Goal: Find contact information

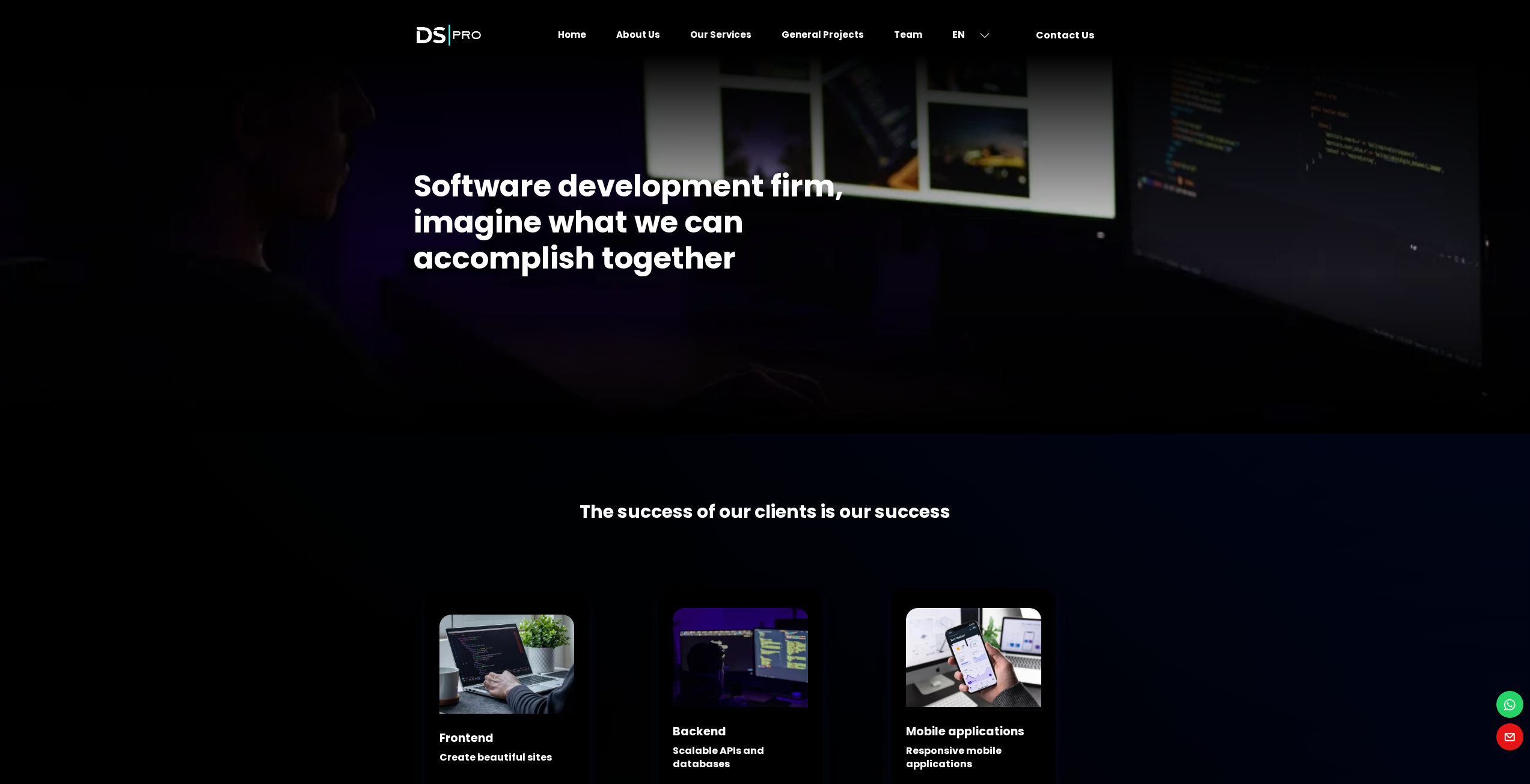
click at [1061, 30] on link "Contact Us" at bounding box center [1068, 35] width 98 height 22
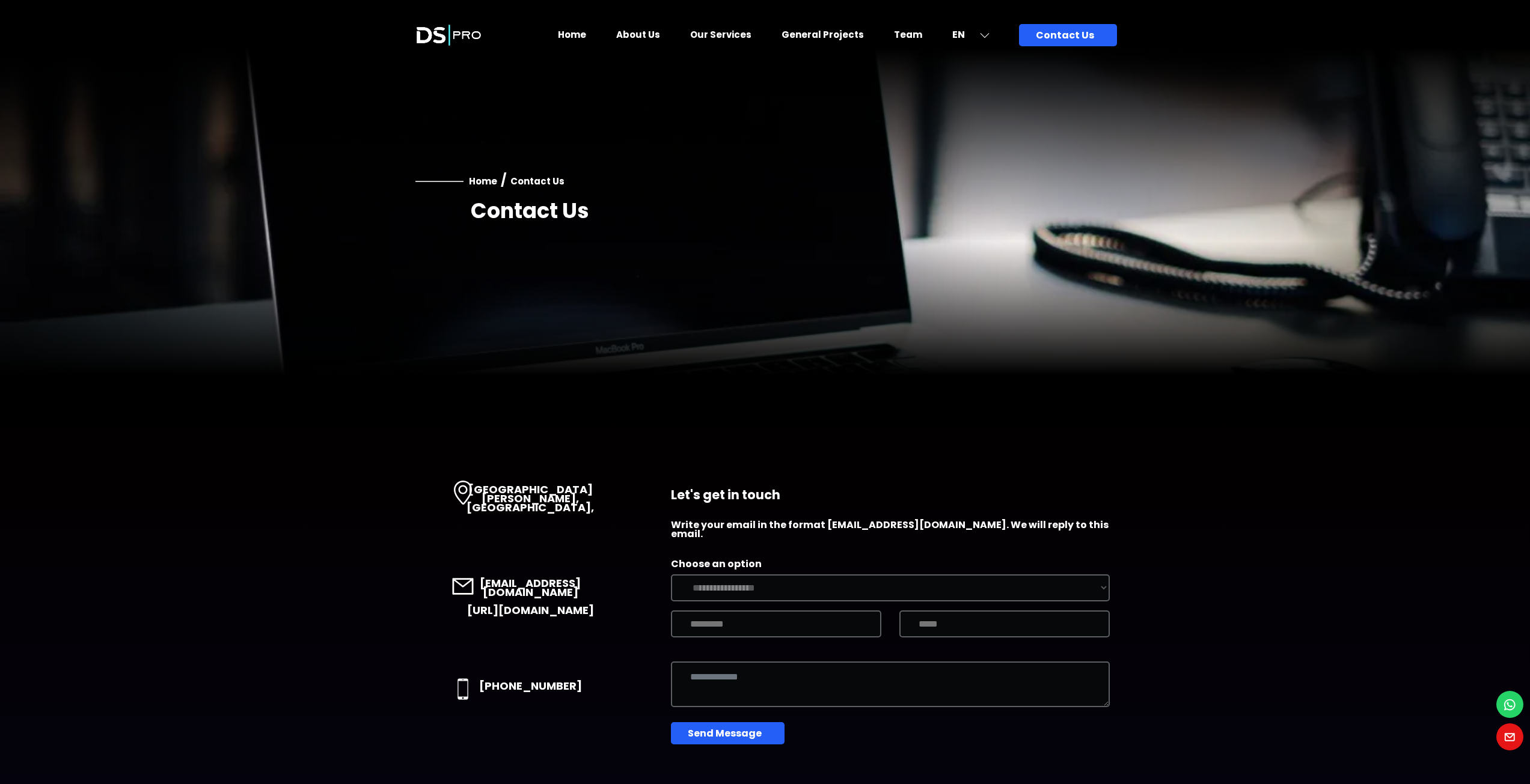
click at [585, 35] on link "Home" at bounding box center [572, 35] width 28 height 13
